Goal: Information Seeking & Learning: Learn about a topic

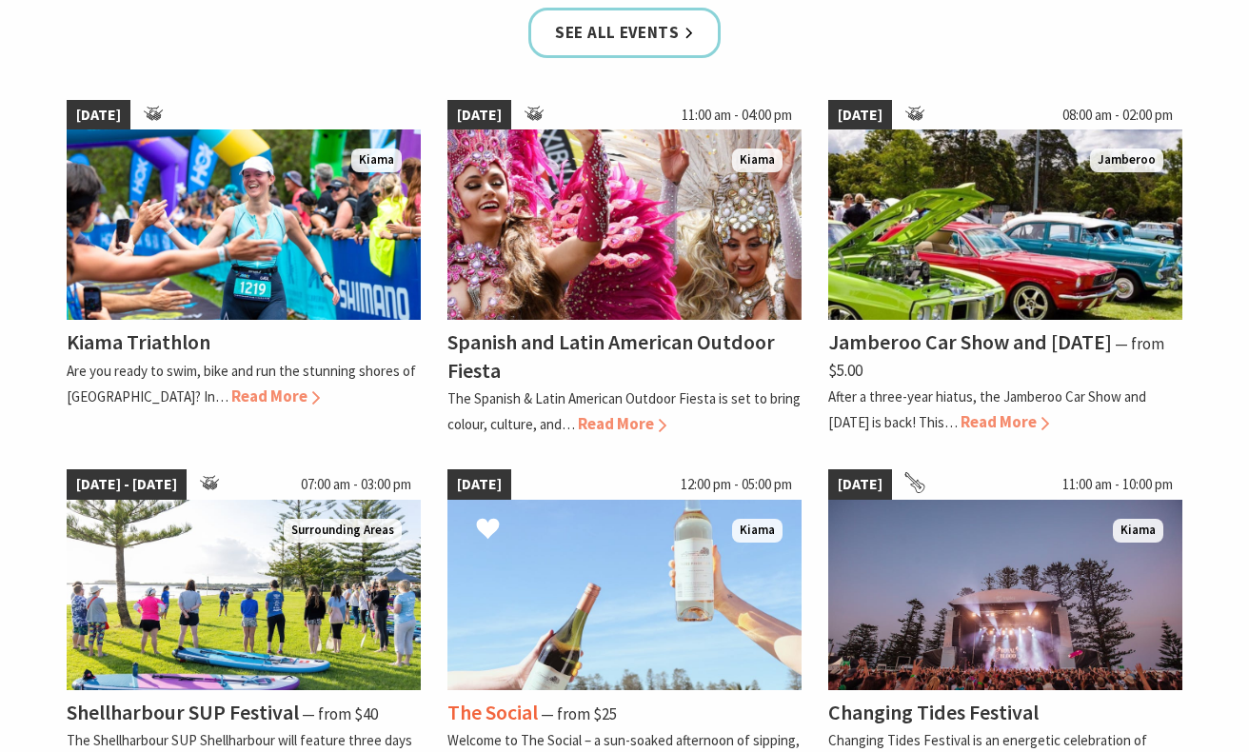
scroll to position [1313, 0]
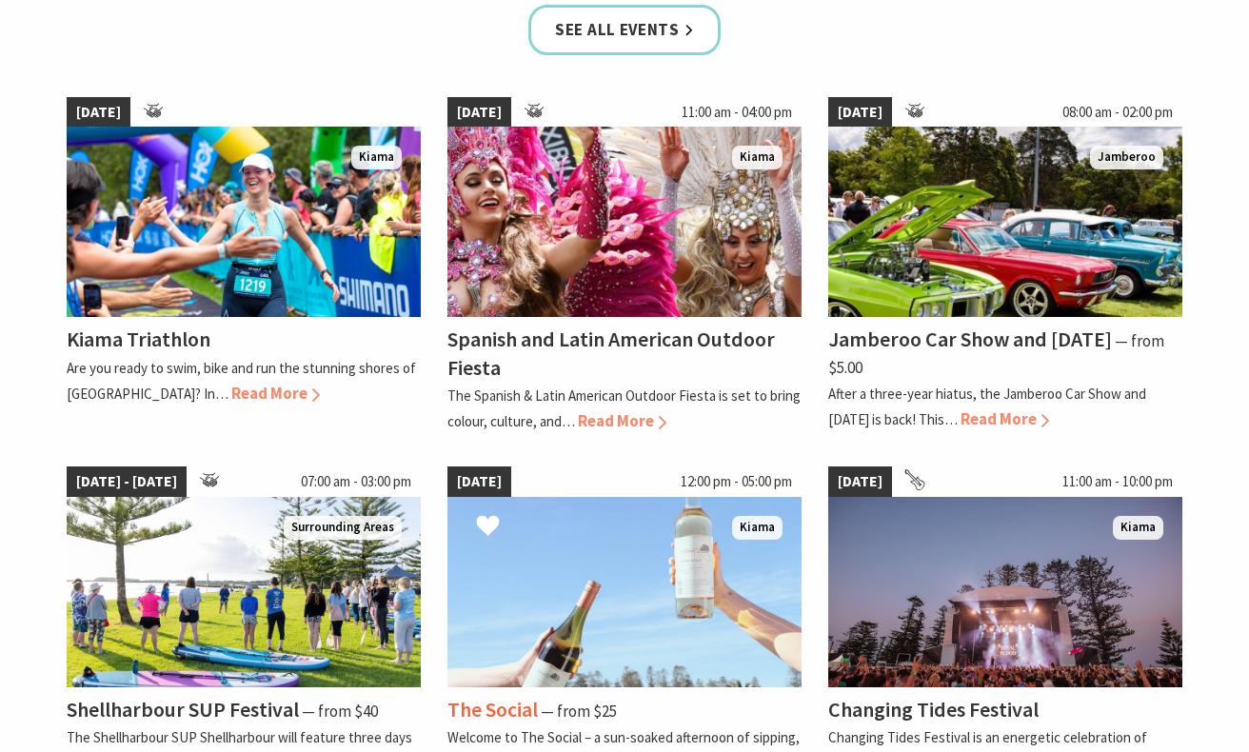
click at [472, 466] on span "05 Oct 25" at bounding box center [479, 481] width 64 height 30
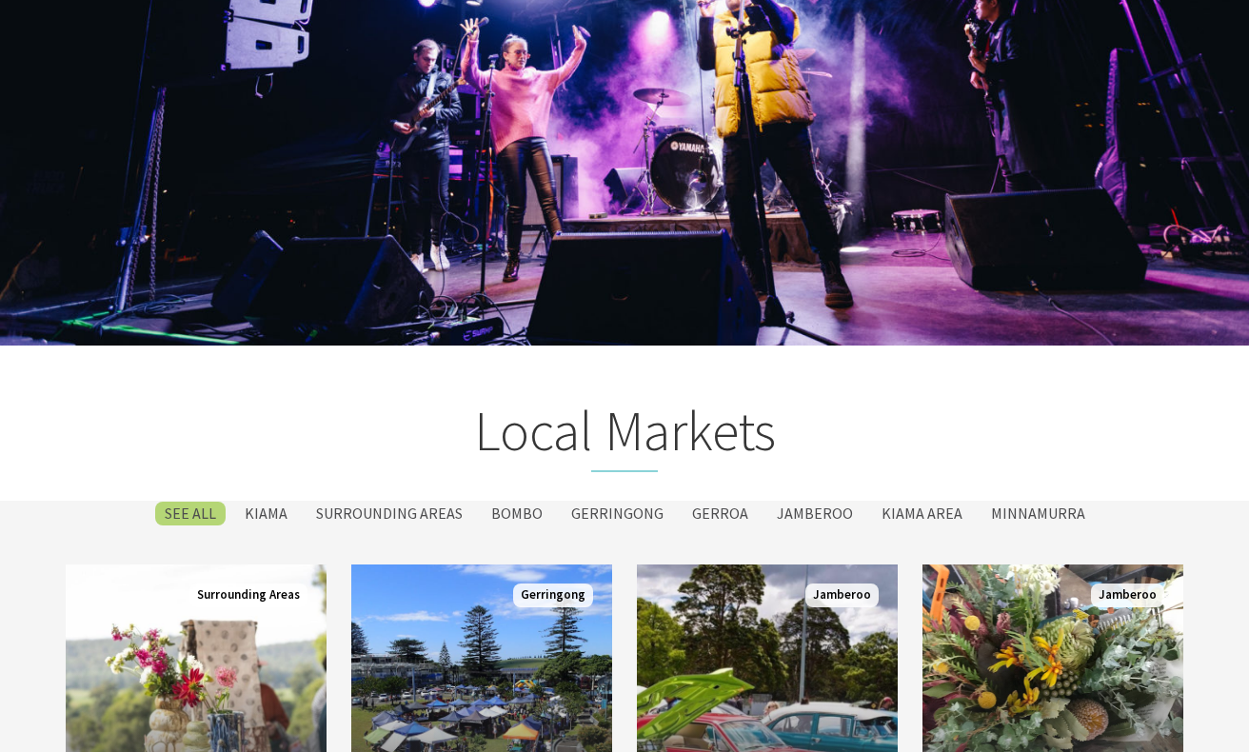
scroll to position [2640, 0]
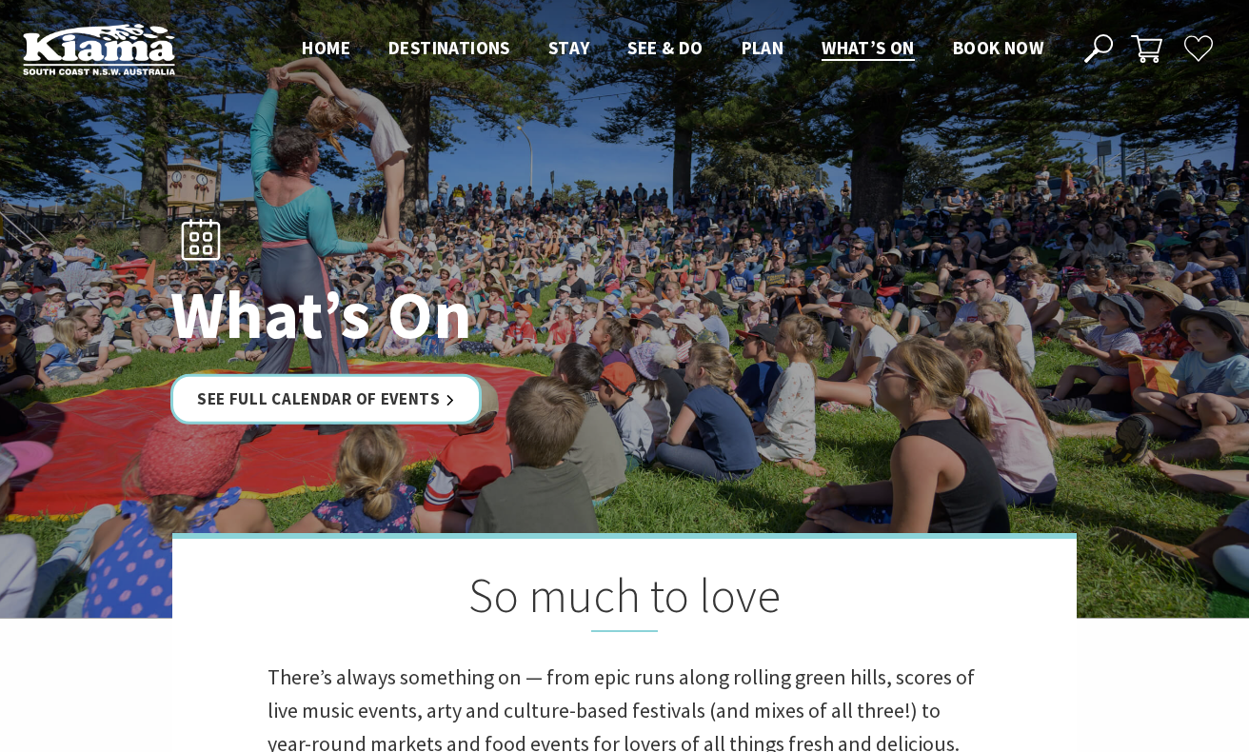
scroll to position [0, 0]
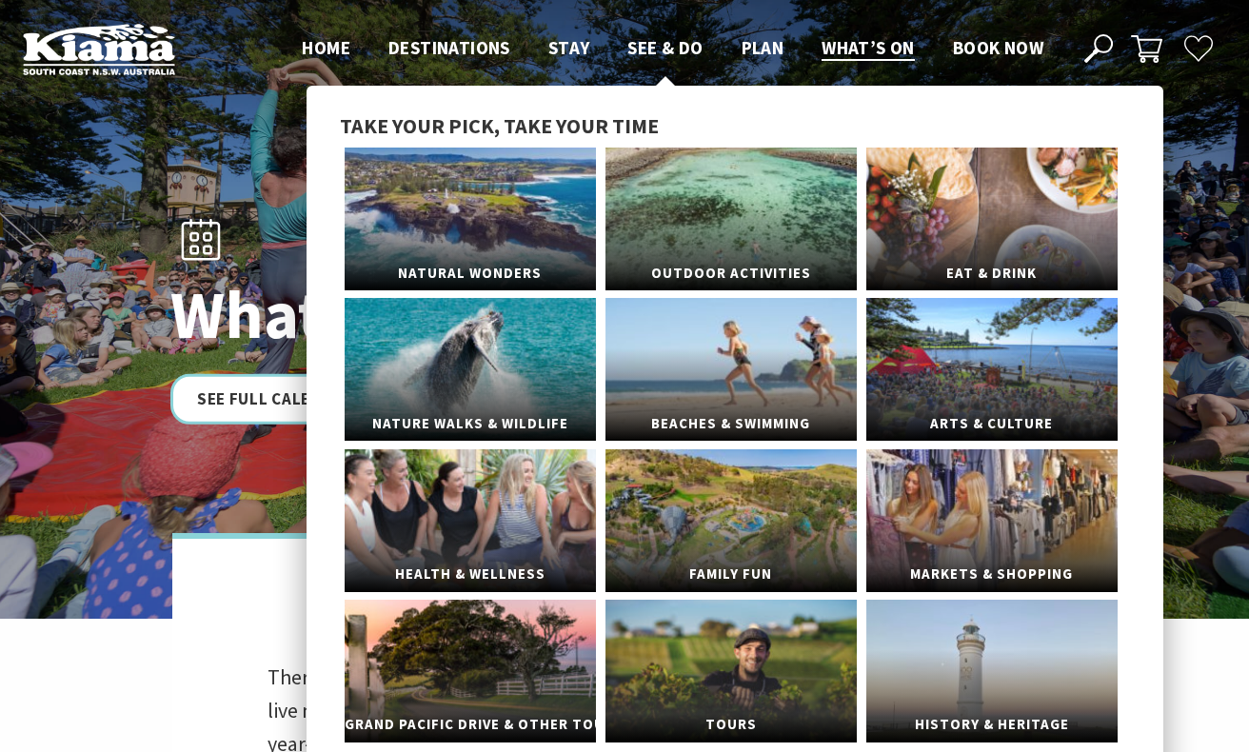
click at [650, 49] on span "See & Do" at bounding box center [664, 47] width 75 height 23
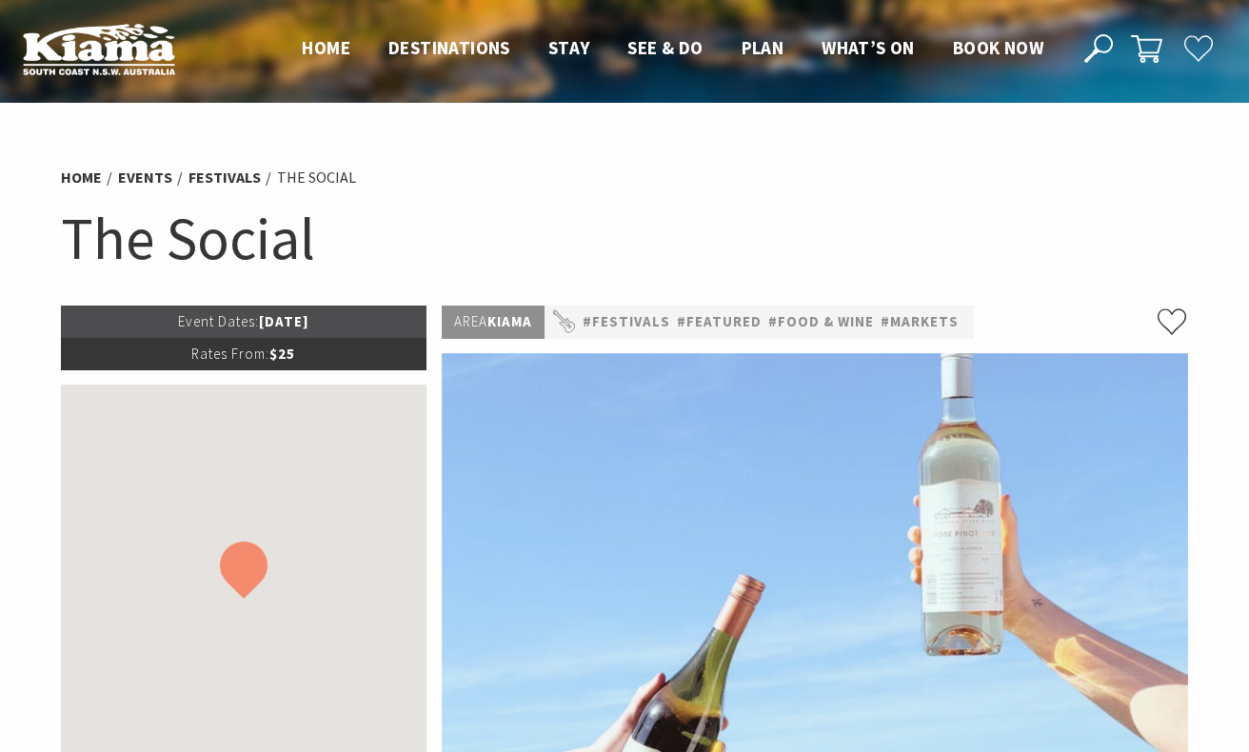
scroll to position [57, 0]
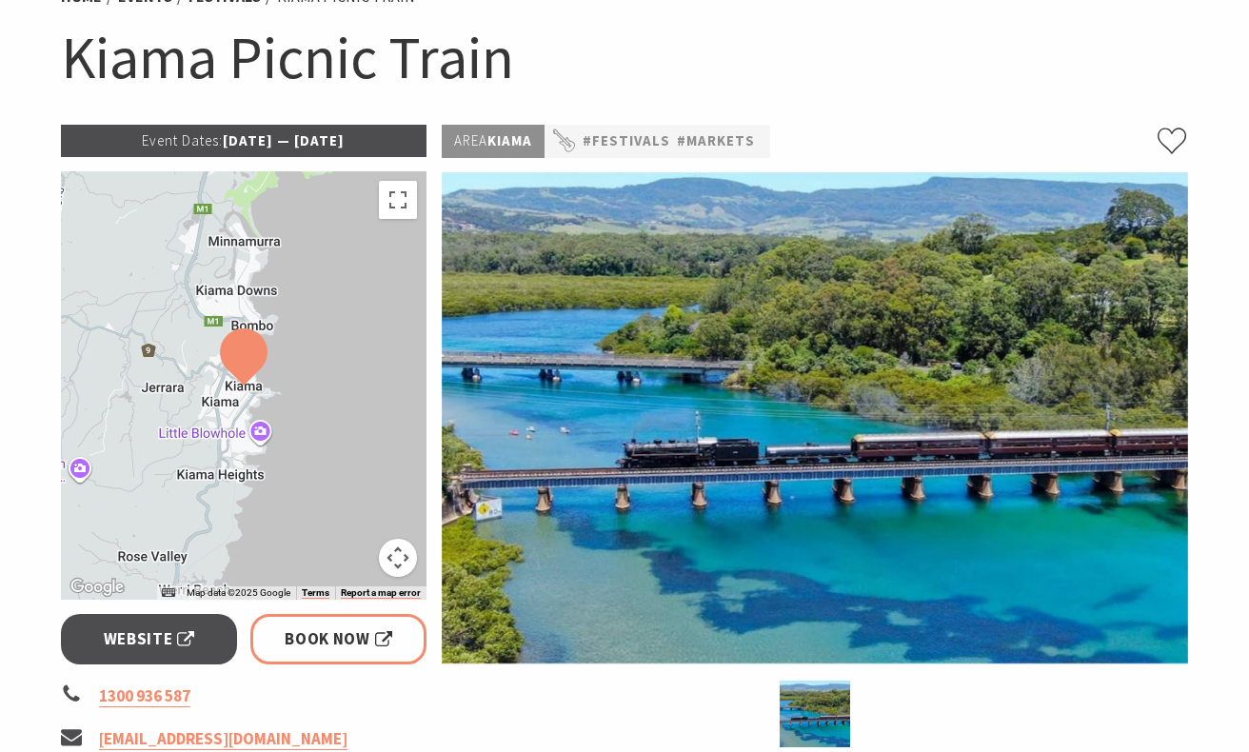
scroll to position [11, 0]
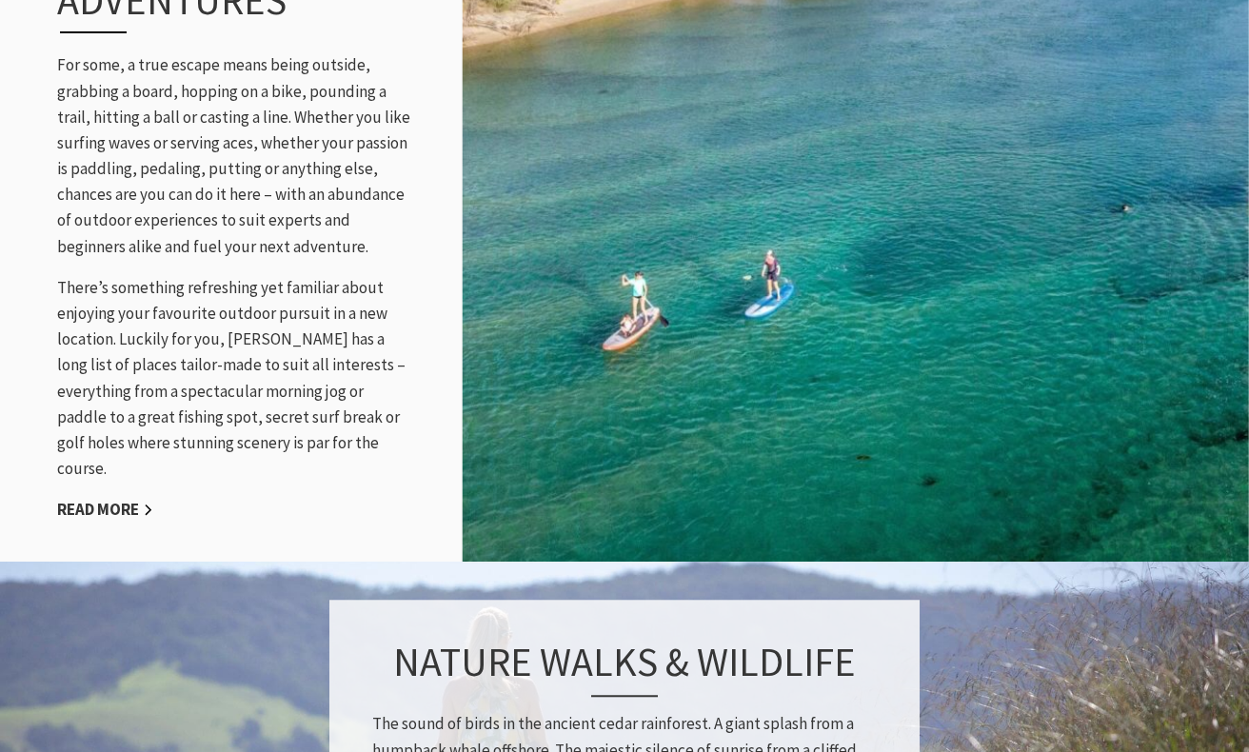
scroll to position [2182, 0]
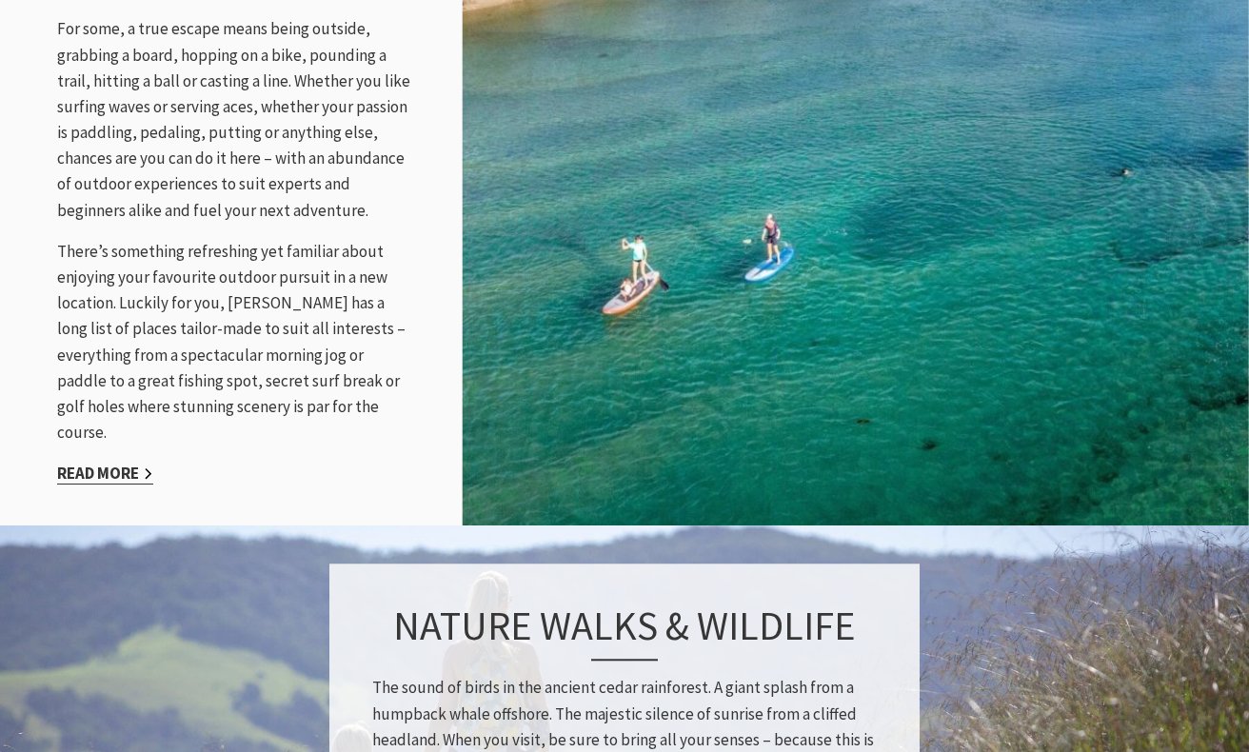
click at [125, 462] on link "Read More" at bounding box center [105, 473] width 96 height 22
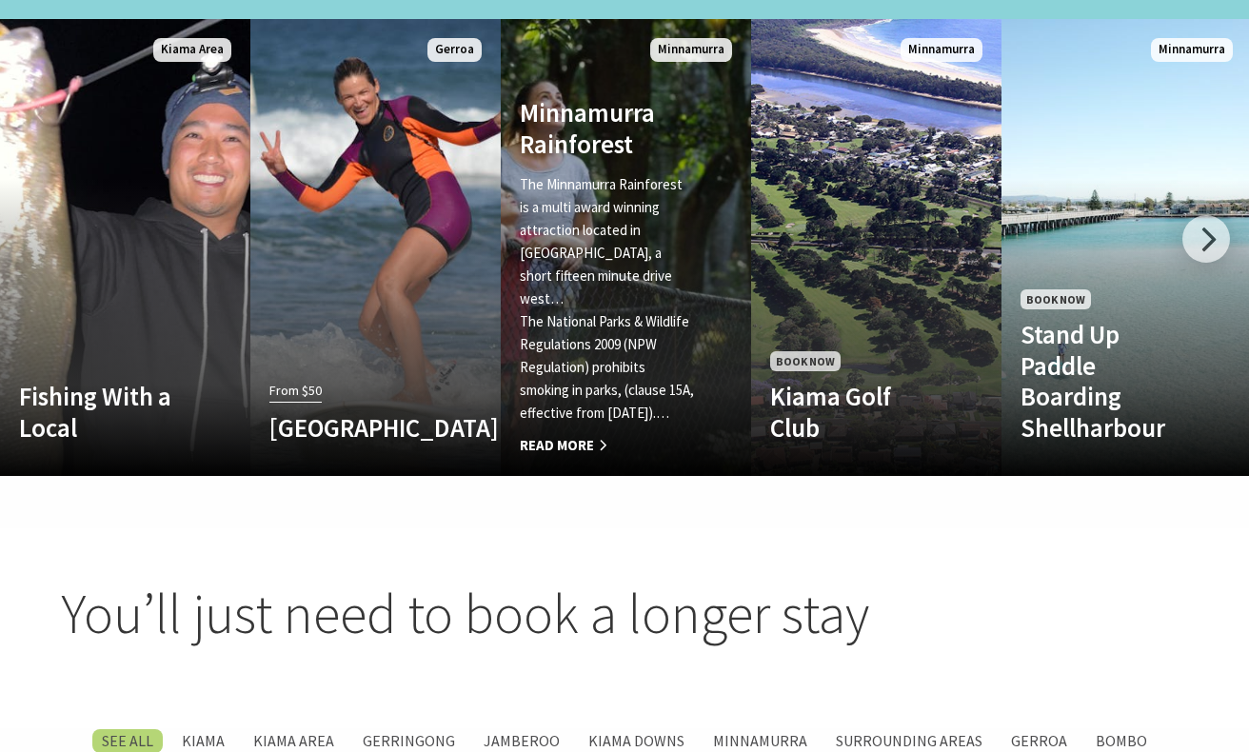
scroll to position [1301, 0]
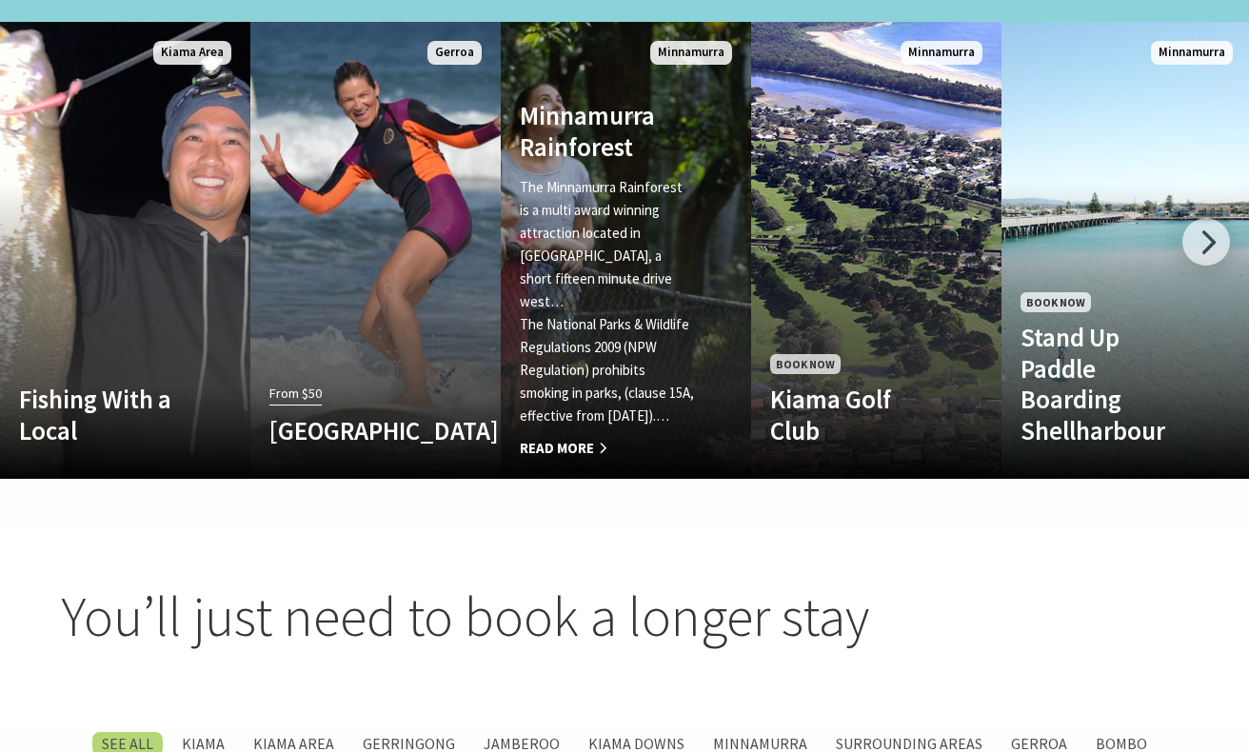
click at [609, 200] on p "The Minnamurra Rainforest is a multi award winning attraction located in Budder…" at bounding box center [607, 244] width 175 height 137
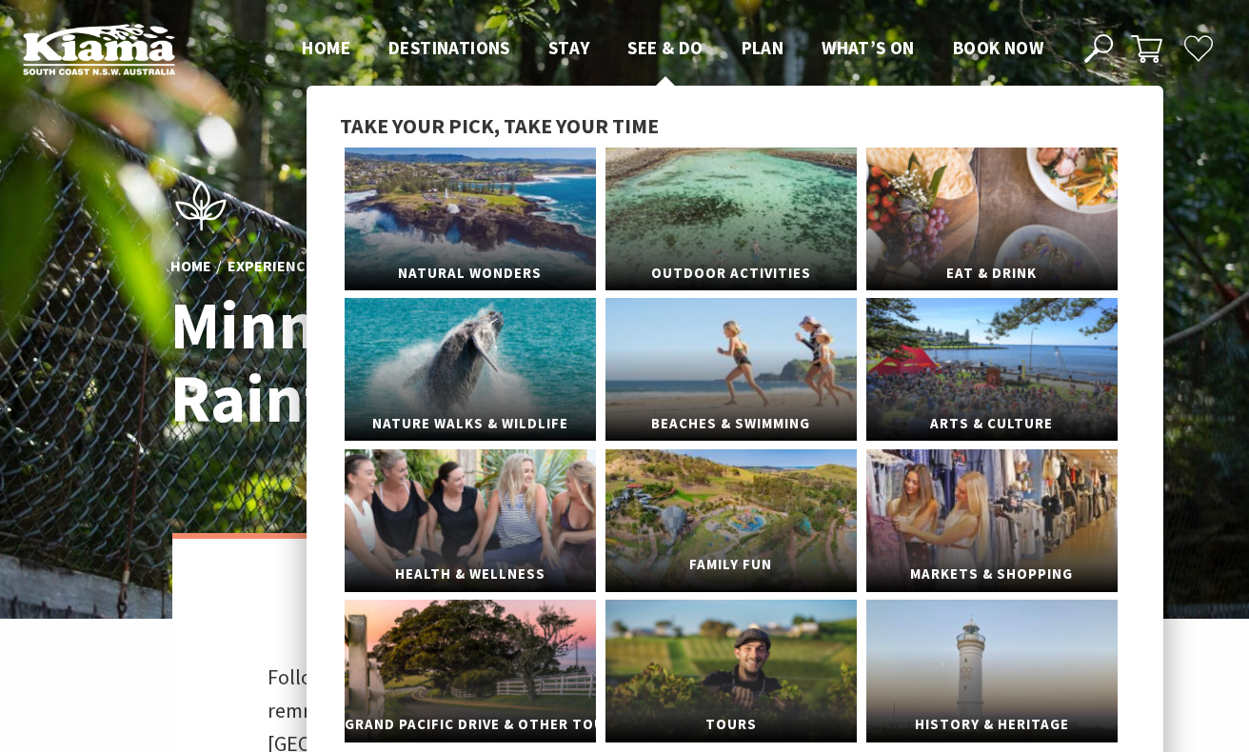
click at [718, 493] on link "Family Fun" at bounding box center [730, 520] width 251 height 143
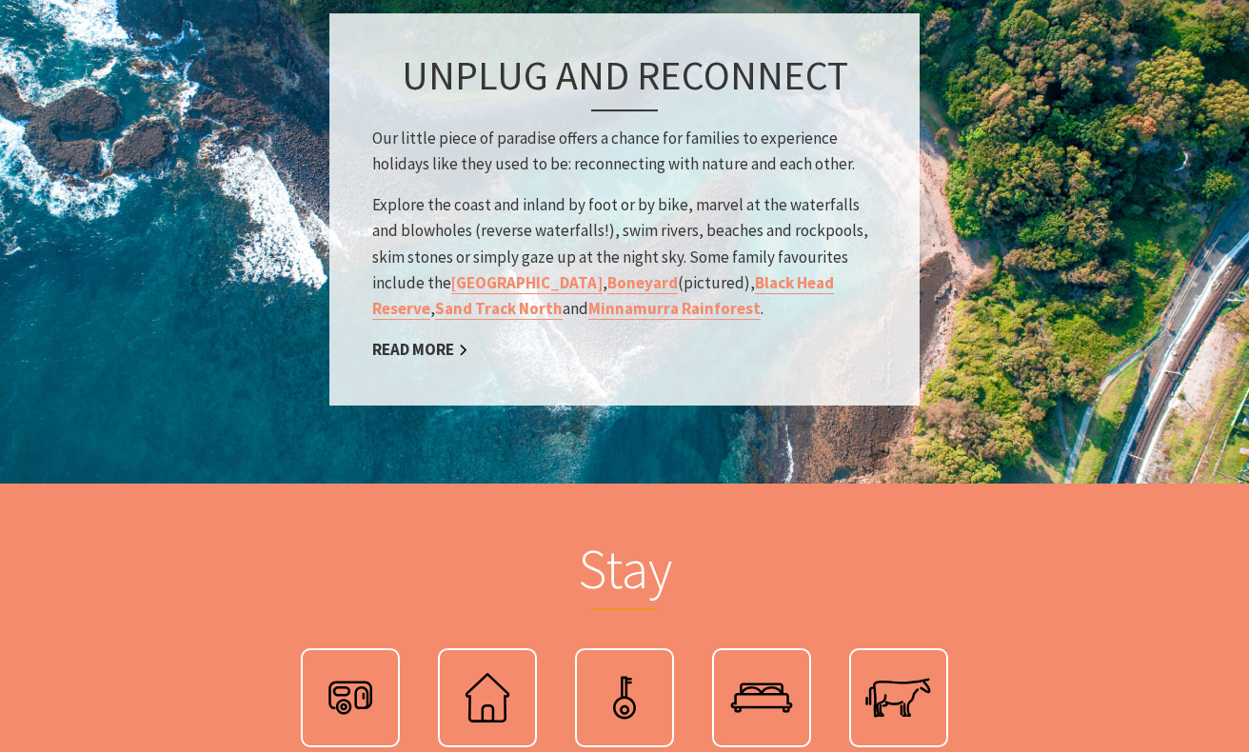
scroll to position [3058, 0]
click at [438, 349] on link "Read More" at bounding box center [420, 350] width 96 height 22
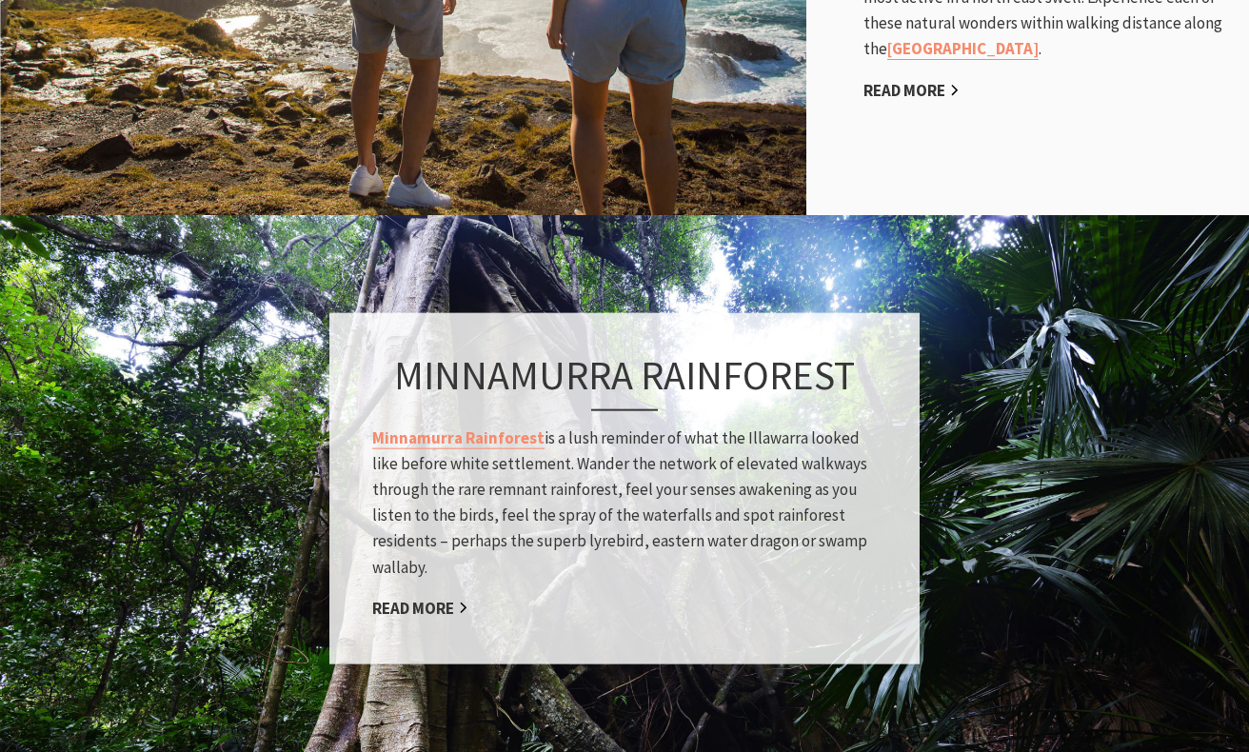
scroll to position [1426, 0]
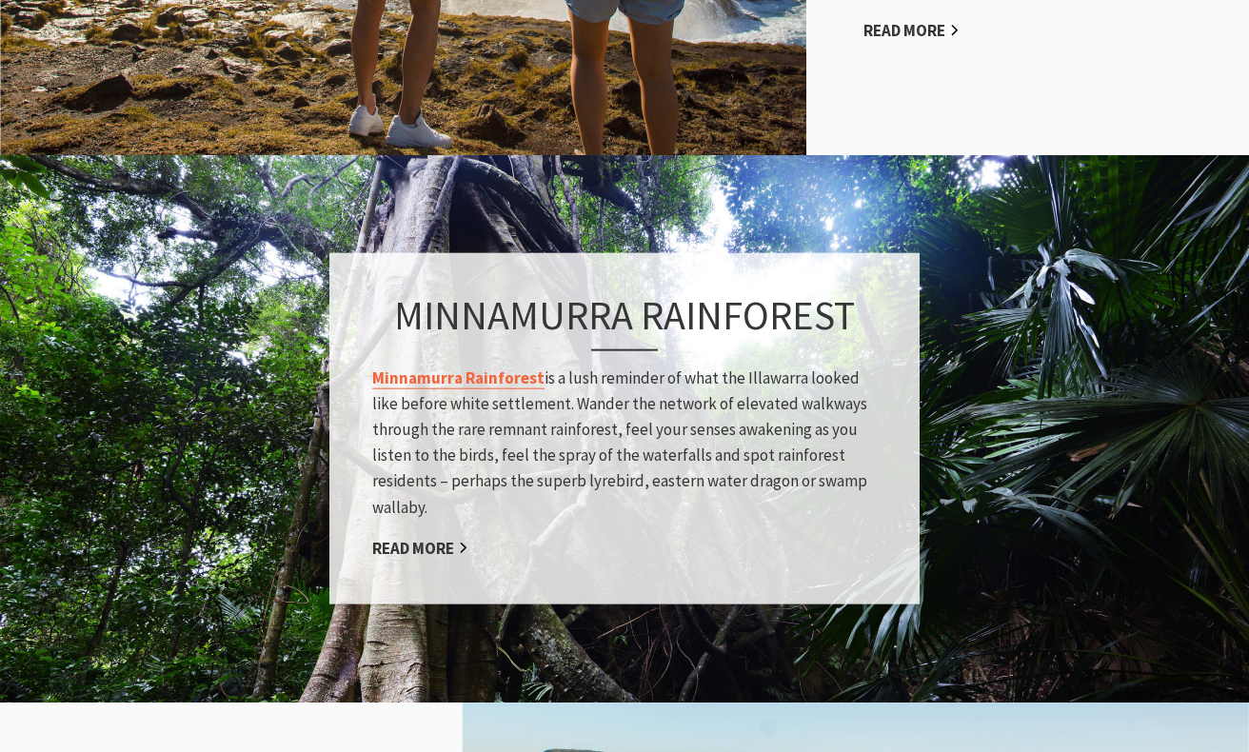
click at [483, 379] on link "Minnamurra Rainforest" at bounding box center [458, 377] width 172 height 22
